Goal: Information Seeking & Learning: Learn about a topic

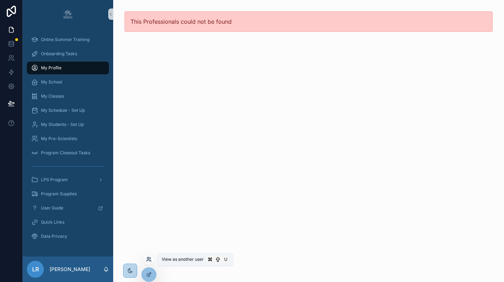
click at [148, 262] on icon at bounding box center [149, 259] width 6 height 6
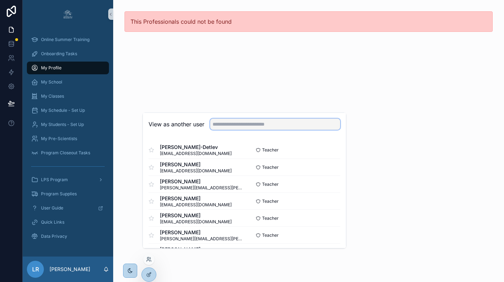
click at [261, 130] on input "text" at bounding box center [275, 123] width 130 height 11
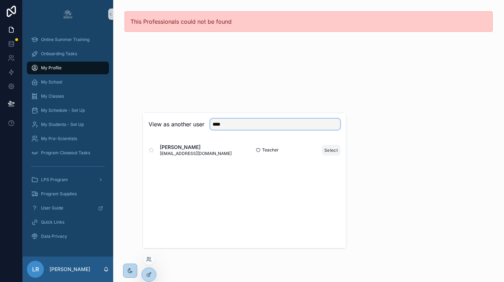
type input "****"
click at [332, 155] on button "Select" at bounding box center [331, 150] width 18 height 10
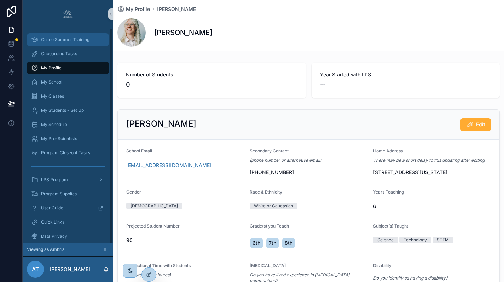
click at [81, 42] on span "Online Summer Training" at bounding box center [65, 40] width 48 height 6
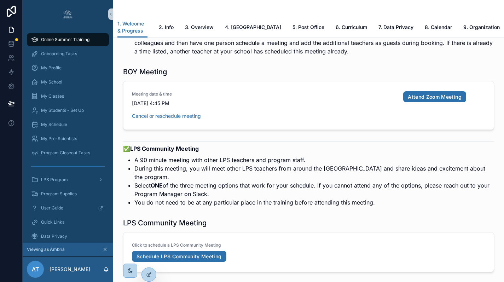
scroll to position [1302, 0]
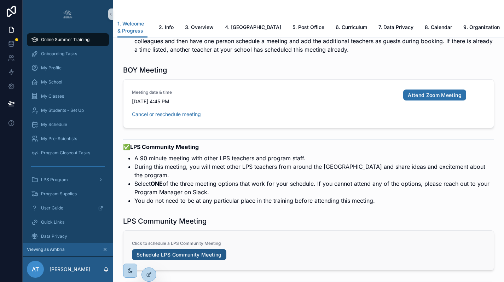
click at [173, 249] on link "Schedule LPS Community Meeting" at bounding box center [179, 254] width 94 height 11
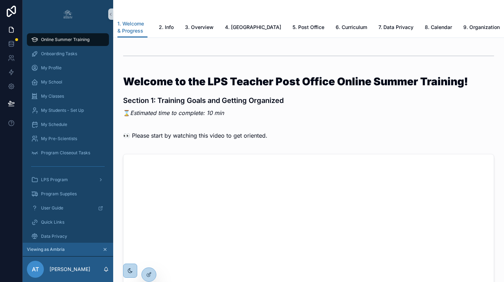
scroll to position [0, 0]
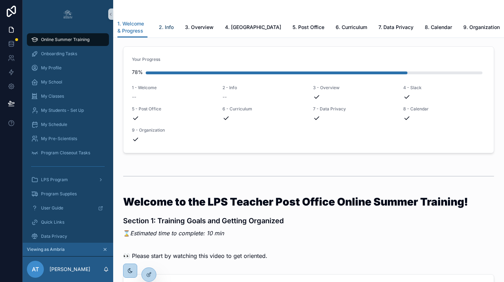
click at [174, 24] on span "2. Info" at bounding box center [166, 27] width 15 height 7
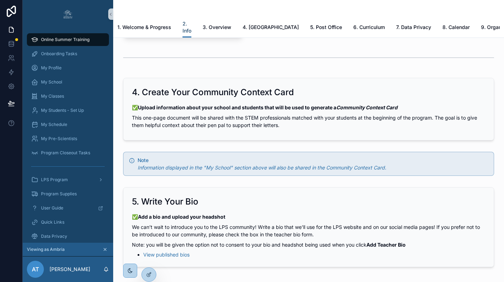
scroll to position [917, 0]
